Goal: Task Accomplishment & Management: Manage account settings

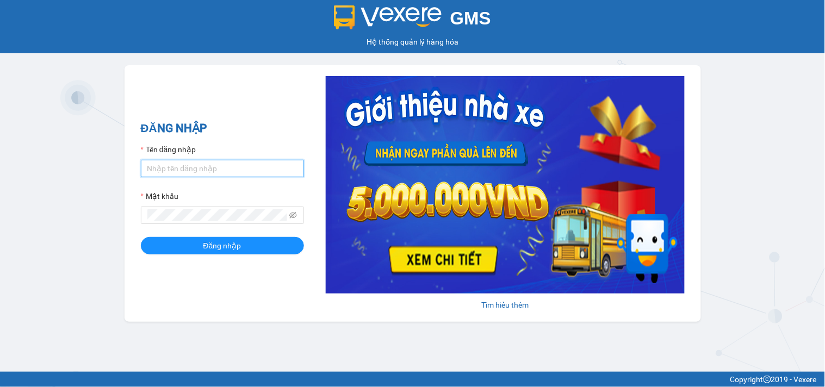
click at [245, 169] on input "Tên đăng nhập" at bounding box center [222, 168] width 163 height 17
type input "ngannt.phucanex"
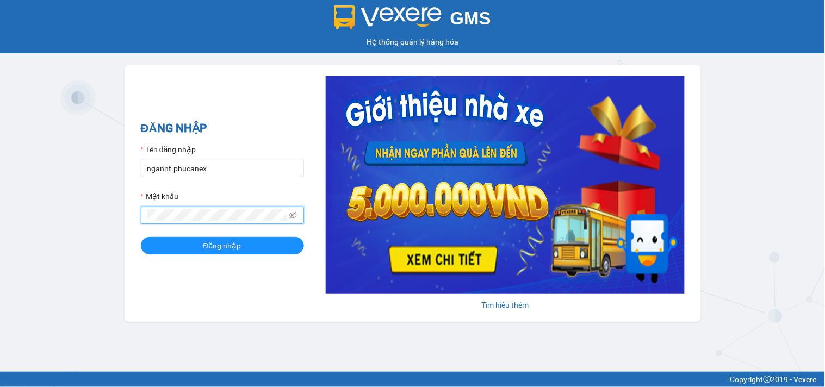
click at [141, 237] on button "Đăng nhập" at bounding box center [222, 245] width 163 height 17
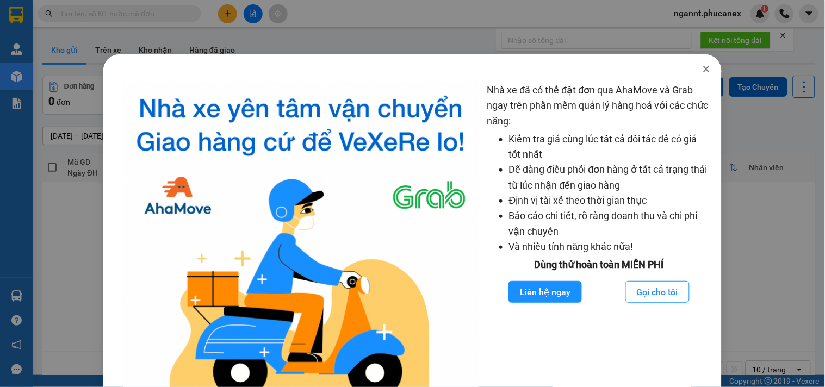
click at [702, 71] on icon "close" at bounding box center [706, 69] width 9 height 9
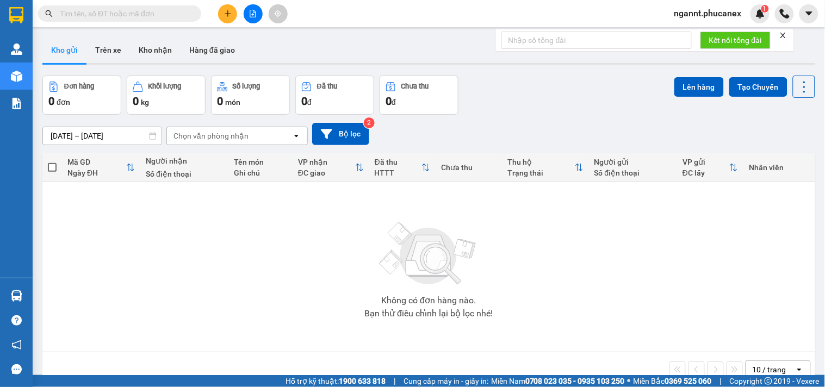
paste input "0972332606"
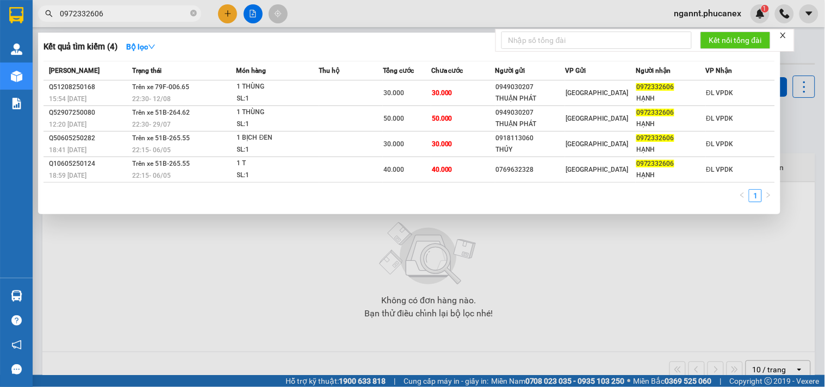
click at [127, 10] on input "0972332606" at bounding box center [124, 14] width 128 height 12
drag, startPoint x: 104, startPoint y: 17, endPoint x: 52, endPoint y: 11, distance: 52.6
click at [52, 11] on div "0972332606" at bounding box center [106, 13] width 212 height 16
paste input "04515835"
type input "0904515835"
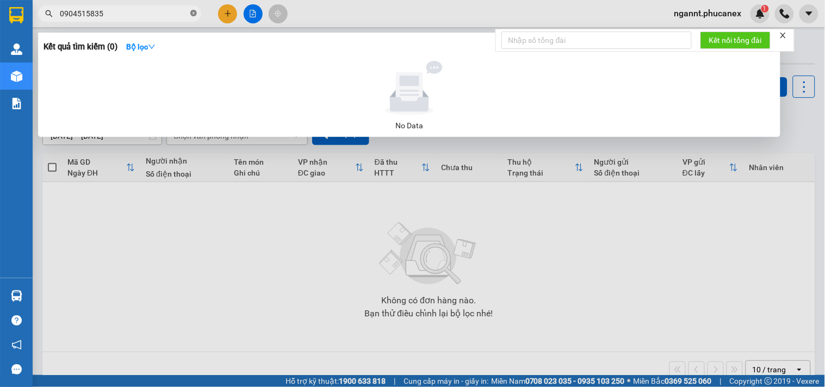
click at [191, 14] on icon "close-circle" at bounding box center [193, 13] width 7 height 7
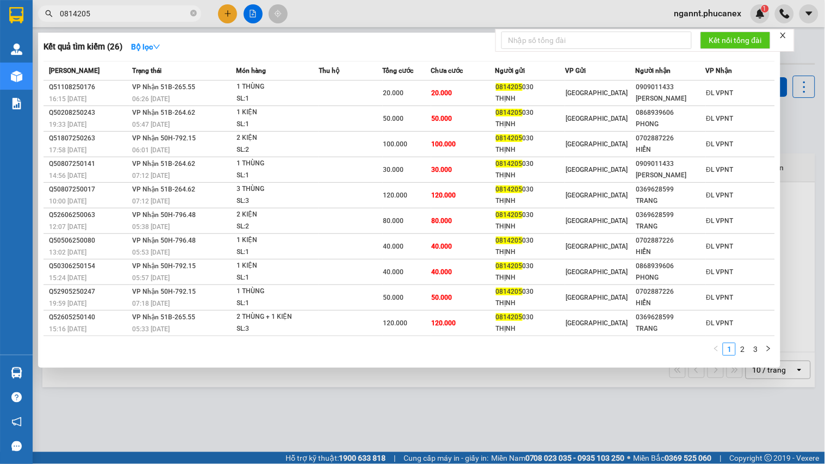
type input "0814205"
click at [424, 15] on div at bounding box center [412, 232] width 825 height 464
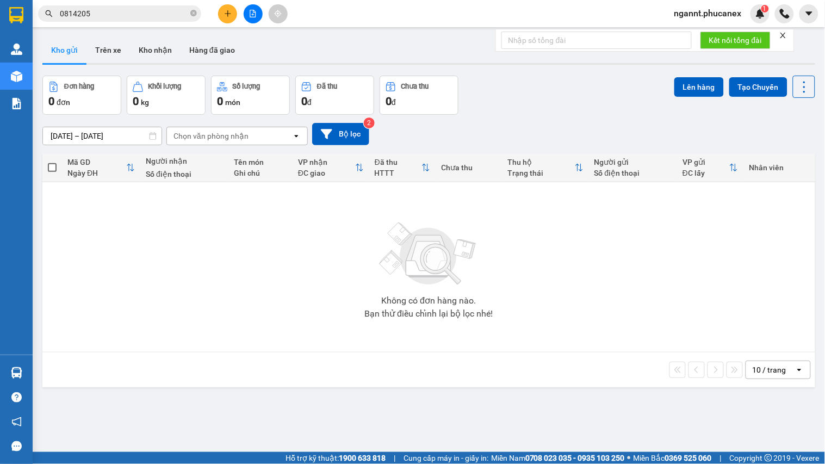
click at [402, 7] on div "Kết quả [PERSON_NAME] ( 26 ) Bộ lọc Mã ĐH Trạng thái Món hàng Thu hộ [PERSON_NA…" at bounding box center [412, 13] width 825 height 27
click at [432, 9] on div "Kết quả [PERSON_NAME] ( 26 ) Bộ lọc Mã ĐH Trạng thái Món hàng Thu hộ [PERSON_NA…" at bounding box center [412, 13] width 825 height 27
click at [430, 21] on div "Kết quả [PERSON_NAME] ( 26 ) Bộ lọc Mã ĐH Trạng thái Món hàng Thu hộ [PERSON_NA…" at bounding box center [412, 13] width 825 height 27
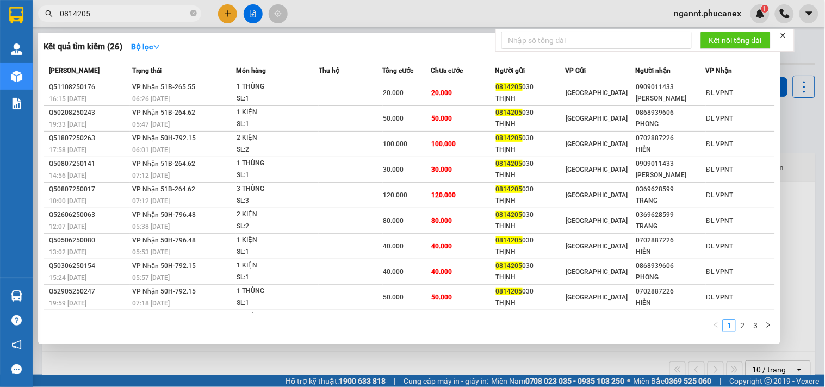
click at [127, 20] on span "0814205" at bounding box center [119, 13] width 163 height 16
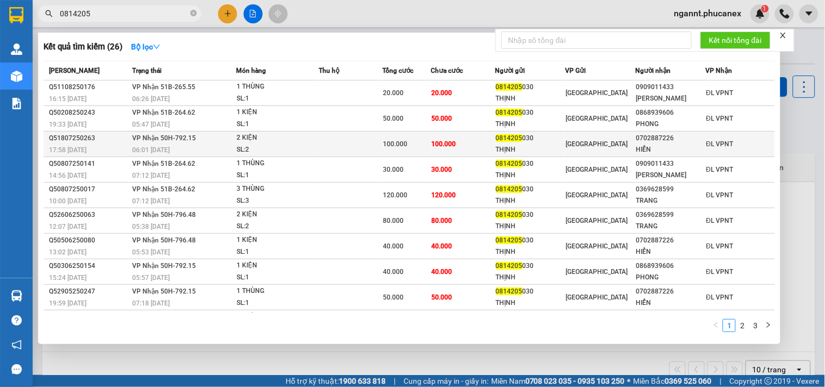
scroll to position [24, 0]
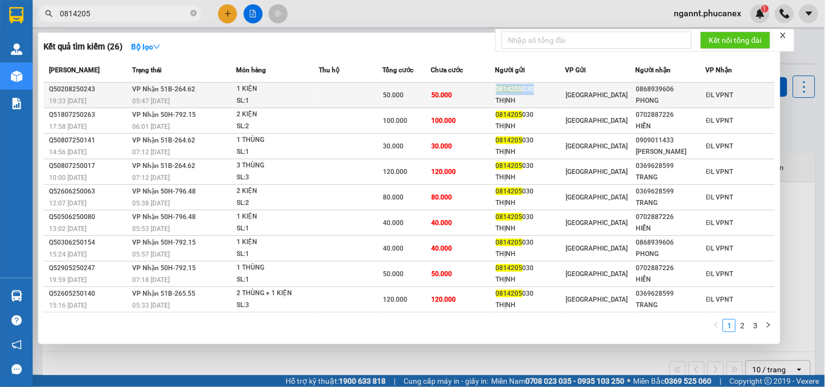
drag, startPoint x: 536, startPoint y: 91, endPoint x: 489, endPoint y: 83, distance: 46.9
click at [489, 83] on tr "Q50208250243 19:33 [DATE] [PERSON_NAME] 51B-264.62 05:47 [DATE] 1 [PERSON_NAME]…" at bounding box center [408, 96] width 731 height 26
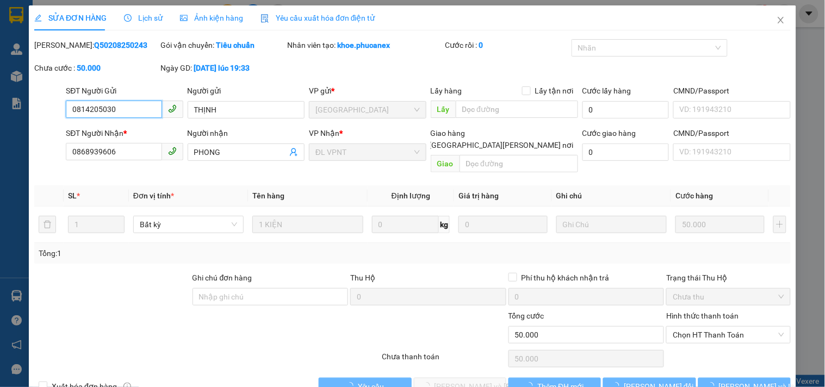
type input "0814205030"
type input "THỊNH"
type input "0868939606"
type input "PHONG"
type input "50.000"
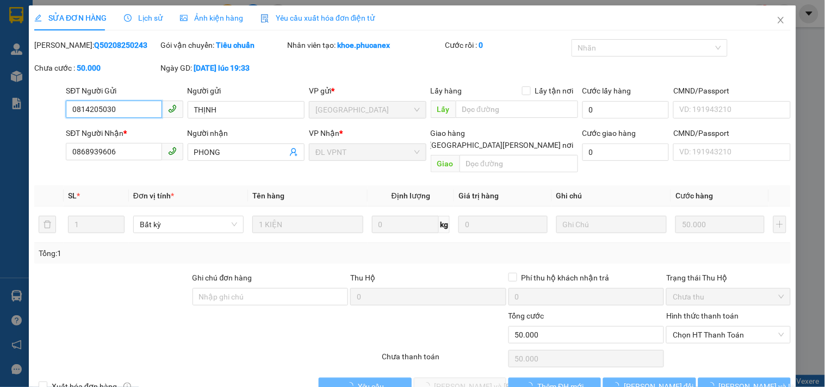
type input "50.000"
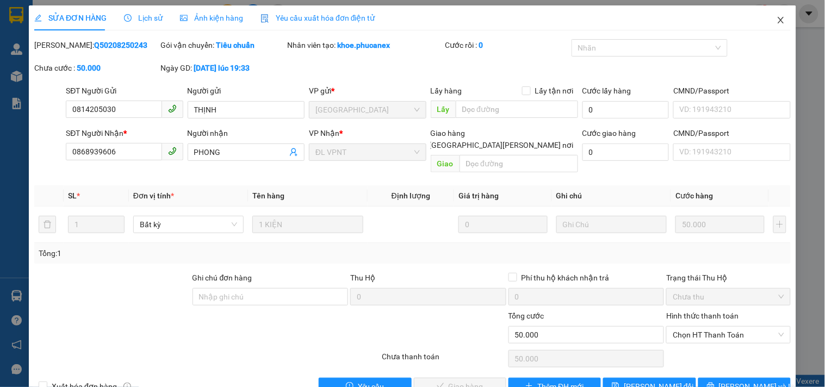
click at [776, 20] on span "Close" at bounding box center [781, 20] width 30 height 30
